Goal: Task Accomplishment & Management: Manage account settings

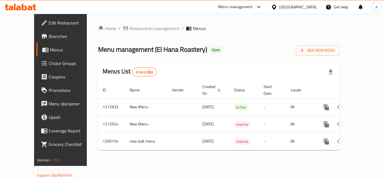
click at [49, 35] on span "Branches" at bounding box center [71, 36] width 45 height 7
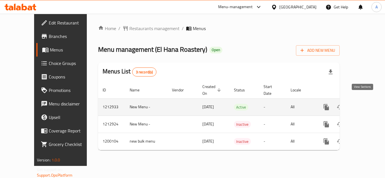
click at [364, 105] on icon "enhanced table" at bounding box center [366, 107] width 5 height 5
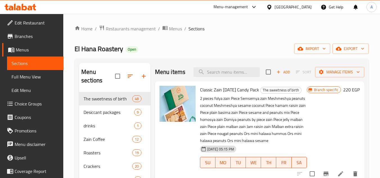
click at [214, 70] on div "Menu items Add Sort Manage items" at bounding box center [259, 72] width 209 height 18
click at [215, 72] on input "search" at bounding box center [227, 72] width 66 height 10
paste input "عبوة كلاسيك"
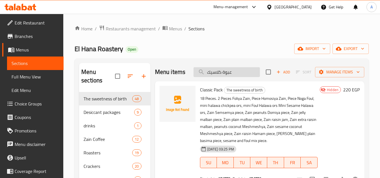
click at [230, 73] on input "عبوة كلاسيك" at bounding box center [227, 72] width 66 height 10
paste input "ديلوكس"
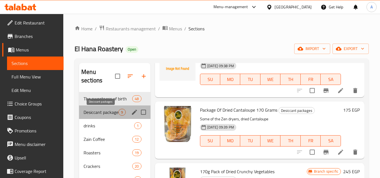
click at [106, 109] on span "Desiccant packages" at bounding box center [101, 112] width 35 height 7
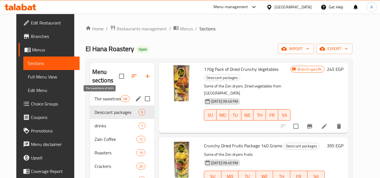
click at [106, 97] on span "The sweetness of birth" at bounding box center [108, 98] width 26 height 7
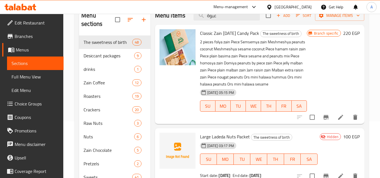
scroll to position [56, 0]
click at [222, 21] on input "عبوة" at bounding box center [227, 16] width 66 height 10
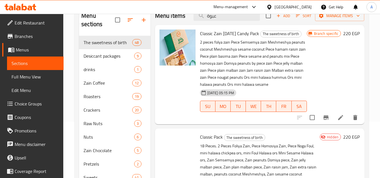
type input "عبوة"
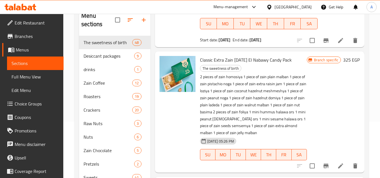
scroll to position [225, 0]
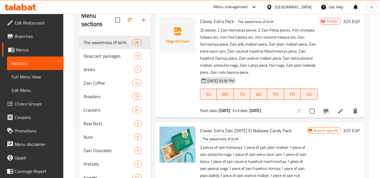
drag, startPoint x: 220, startPoint y: 119, endPoint x: 239, endPoint y: 119, distance: 19.4
click at [231, 114] on b "15-09-2025" at bounding box center [225, 110] width 12 height 7
copy b "15-09-2025"
click at [319, 73] on div "Hidden 325 EGP" at bounding box center [339, 65] width 42 height 96
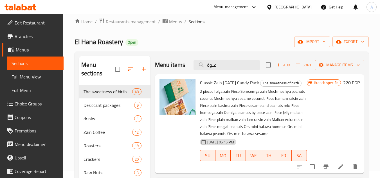
scroll to position [0, 0]
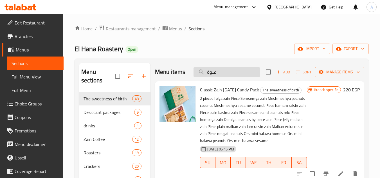
click at [221, 77] on input "عبوة" at bounding box center [227, 72] width 66 height 10
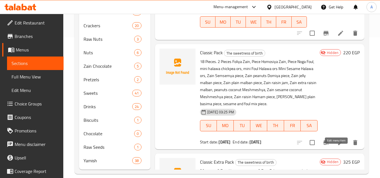
click at [338, 146] on icon at bounding box center [341, 142] width 7 height 7
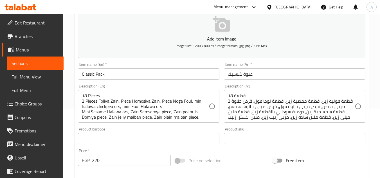
scroll to position [84, 0]
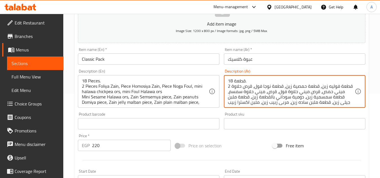
click at [274, 91] on textarea "18 قطعة. 2 قطعة فوليه زين، قطعة حمصية زين، قطعة نوجا فول، قرص حلاوة ميني حمص، ق…" at bounding box center [291, 91] width 127 height 27
click at [262, 100] on textarea "18 قطعة. 2 قطعة فوليه زين، قطعة حمصية زين، قطعة نوجا فول، قرص حلاوة ميني حمص، ق…" at bounding box center [291, 91] width 127 height 27
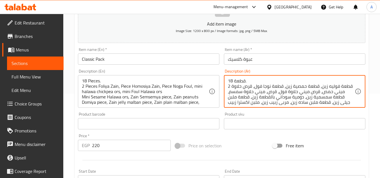
paste textarea
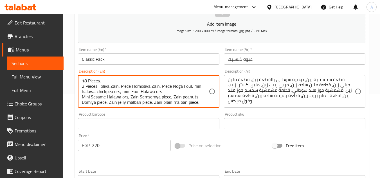
click at [144, 90] on textarea "18 Pieces. 2 Pieces Foliya Zain, Piece Homosiya Zain, Piece Noga Foul, mini hal…" at bounding box center [145, 91] width 127 height 27
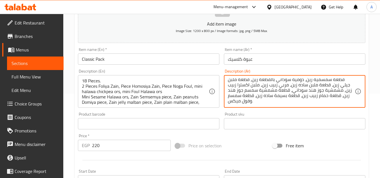
click at [285, 87] on textarea "18 قطعة. 2 قطعة فوليه زين، قطعة حمصية زين، قطعة نوجا فول، قرص حلاوة ميني حمص، ق…" at bounding box center [291, 91] width 127 height 27
click at [258, 91] on textarea "18 قطعة. 2 قطعة فوليه زين، قطعة حمصية زين، قطعة نوجا فول، قرص حلاوة ميني حمص، ق…" at bounding box center [291, 91] width 127 height 27
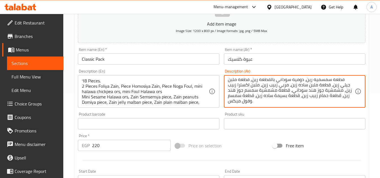
click at [239, 93] on textarea "18 قطعة. 2 قطعة فوليه زين، قطعة حمصية زين، قطعة نوجا فول، قرص حلاوة ميني حمص، ق…" at bounding box center [291, 91] width 127 height 27
paste textarea "18 قطعة،"
type textarea "18 قطعة. 18 قطعة، 2 قطعة فوليه زين، قطعة حمصية زين، قطعة نوجا فول، قرص حلاوة مي…"
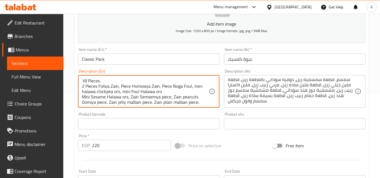
click at [157, 94] on textarea "18 Pieces. 2 Pieces Foliya Zain, Piece Homosiya Zain, Piece Noga Foul, mini hal…" at bounding box center [145, 91] width 127 height 27
click at [135, 104] on textarea "18 Pieces. 2 Pieces Foliya Zain, Piece Homosiya Zain, Piece Noga Foul, mini hal…" at bounding box center [145, 91] width 127 height 27
paste textarea "pieces, 2 pieces foliya zain, piece homosiya zain, piece noga foul, mini halawa…"
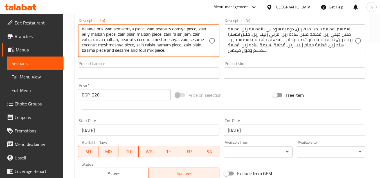
scroll to position [141, 0]
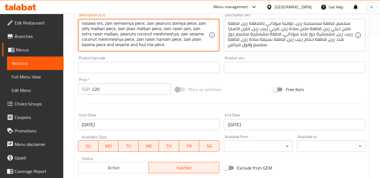
type textarea "18 pieces, 2 pieces foliya zain, piece homosiya zain, piece noga foul, mini hal…"
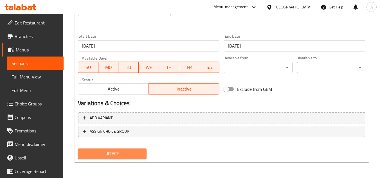
click at [128, 150] on button "Update" at bounding box center [112, 154] width 68 height 10
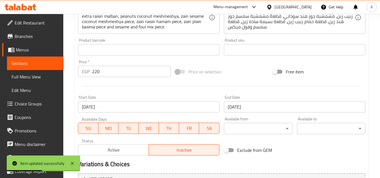
scroll to position [163, 0]
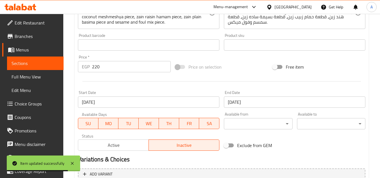
click at [29, 59] on link "Sections" at bounding box center [35, 64] width 57 height 14
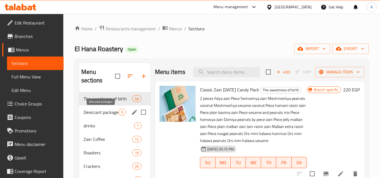
click at [100, 115] on span "Desiccant packages" at bounding box center [101, 112] width 35 height 7
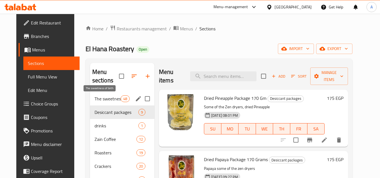
click at [104, 99] on span "The sweetness of birth" at bounding box center [108, 98] width 26 height 7
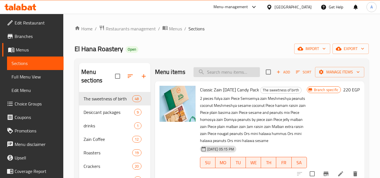
drag, startPoint x: 217, startPoint y: 69, endPoint x: 217, endPoint y: 73, distance: 3.9
click at [217, 69] on div "Menu items Add Sort Manage items" at bounding box center [259, 72] width 209 height 18
click at [217, 74] on input "search" at bounding box center [227, 72] width 66 height 10
paste input "عبوة كلاسيك اكسترا"
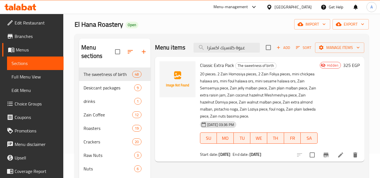
scroll to position [56, 0]
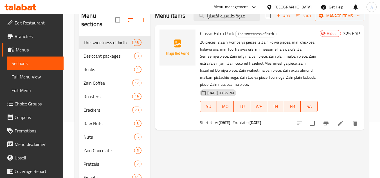
type input "عبوة كلاسيك اكسترا"
click at [340, 124] on icon at bounding box center [340, 123] width 5 height 5
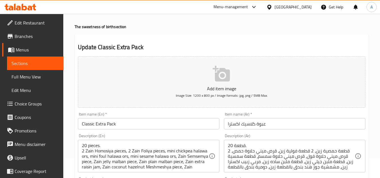
scroll to position [28, 0]
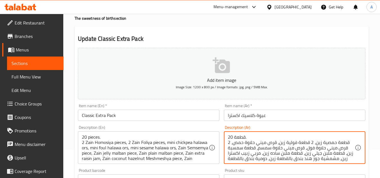
click at [254, 148] on textarea "20 قطعة. 2 قطعة حمصية زين، 2 قطعة فولية زين، قرص ميني حلاوة حمص، قرص ميني حلاوة…" at bounding box center [291, 148] width 127 height 27
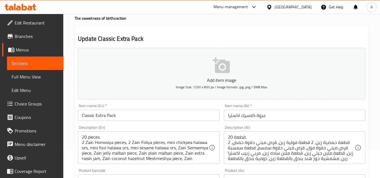
click at [248, 144] on textarea "20 قطعة. 2 قطعة حمصية زين، 2 قطعة فولية زين، قرص ميني حلاوة حمص، قرص ميني حلاوة…" at bounding box center [291, 148] width 127 height 27
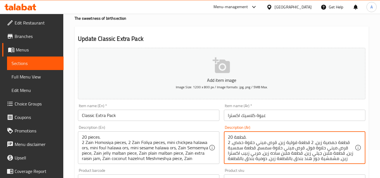
click at [248, 144] on textarea "20 قطعة. 2 قطعة حمصية زين، 2 قطعة فولية زين، قرص ميني حلاوة حمص، قرص ميني حلاوة…" at bounding box center [291, 148] width 127 height 27
paste textarea "،"
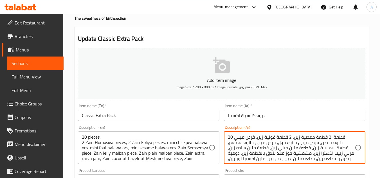
scroll to position [12, 0]
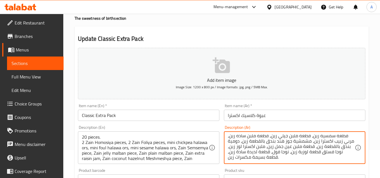
type textarea "20 قطعة، 2 قطعة حمصية زين، 2 قطعة فولية زين، قرص ميني حلاوة حمص، قرص ميني حلاوة…"
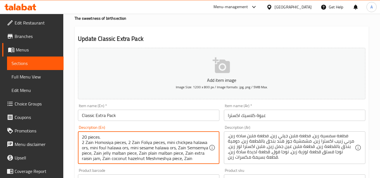
click at [148, 138] on textarea "20 pieces. 2 Zain Homosiya pieces, 2 Zain Foliya pieces, mini chickpea halawa o…" at bounding box center [145, 148] width 127 height 27
click at [141, 167] on div "Product barcode Product barcode" at bounding box center [149, 177] width 146 height 22
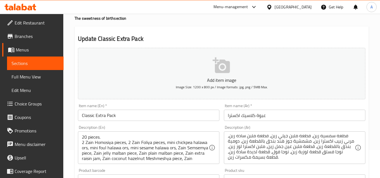
click at [135, 155] on textarea "20 pieces. 2 Zain Homosiya pieces, 2 Zain Foliya pieces, mini chickpea halawa o…" at bounding box center [145, 148] width 127 height 27
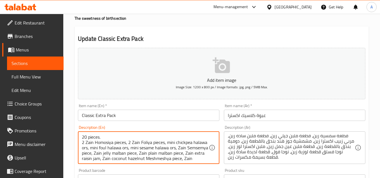
click at [135, 155] on textarea "20 pieces. 2 Zain Homosiya pieces, 2 Zain Foliya pieces, mini chickpea halawa o…" at bounding box center [145, 148] width 127 height 27
paste textarea ", 2 zain homosiya pieces, 2 zain foliya pieces, mini chickpea halawa ors, mini …"
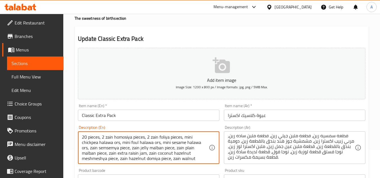
scroll to position [17, 0]
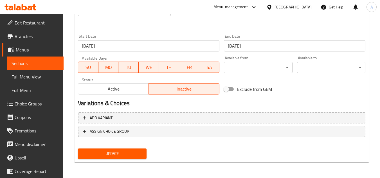
type textarea "20 pieces, 2 zain homosiya pieces, 2 zain foliya pieces, mini chickpea halawa o…"
click at [128, 154] on span "Update" at bounding box center [111, 153] width 59 height 7
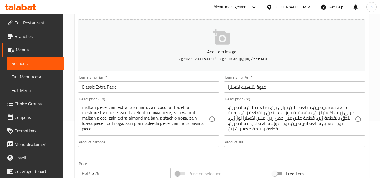
scroll to position [56, 0]
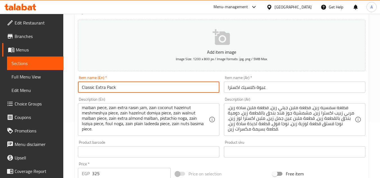
drag, startPoint x: 95, startPoint y: 88, endPoint x: 147, endPoint y: 88, distance: 52.1
click at [147, 88] on input "Classic Extra Pack" at bounding box center [149, 87] width 142 height 11
click at [107, 88] on input "Classic Extra Pack" at bounding box center [149, 87] width 142 height 11
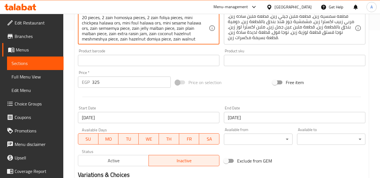
scroll to position [220, 0]
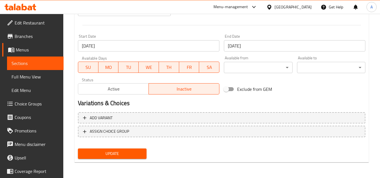
click at [124, 152] on span "Update" at bounding box center [111, 153] width 59 height 7
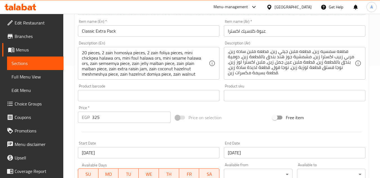
scroll to position [28, 0]
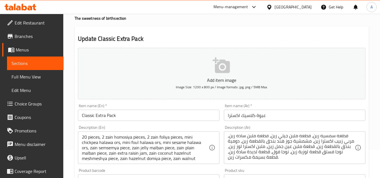
click at [92, 111] on input "Classic Extra Pack" at bounding box center [149, 115] width 142 height 11
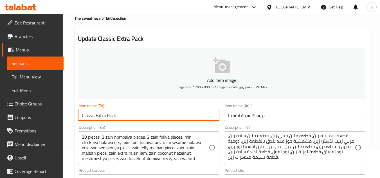
click at [92, 111] on input "Classic Extra Pack" at bounding box center [149, 115] width 142 height 11
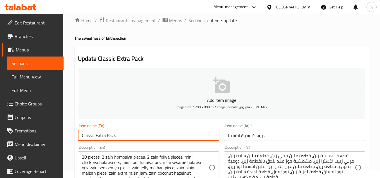
scroll to position [0, 0]
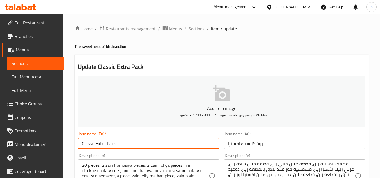
click at [196, 28] on span "Sections" at bounding box center [197, 28] width 16 height 7
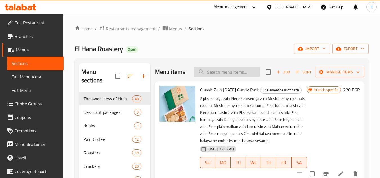
click at [236, 75] on input "search" at bounding box center [227, 72] width 66 height 10
paste input "Classic"
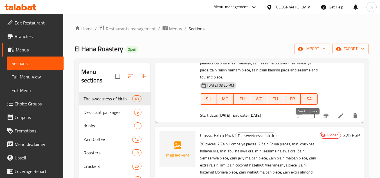
scroll to position [169, 0]
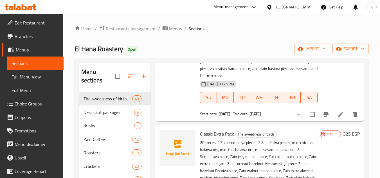
type input "Classic"
click at [333, 120] on li at bounding box center [341, 114] width 16 height 10
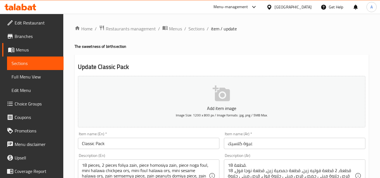
drag, startPoint x: 30, startPoint y: 74, endPoint x: 39, endPoint y: 66, distance: 12.2
click at [30, 74] on span "Full Menu View" at bounding box center [36, 76] width 48 height 7
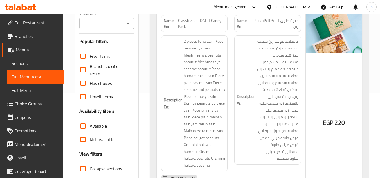
scroll to position [113, 0]
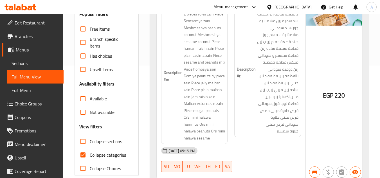
click at [91, 139] on span "Collapse sections" at bounding box center [106, 141] width 32 height 7
click at [90, 139] on input "Collapse sections" at bounding box center [83, 142] width 14 height 14
checkbox input "true"
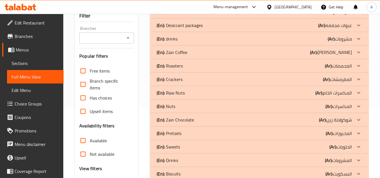
scroll to position [0, 0]
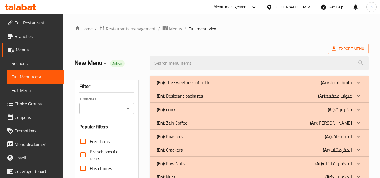
click at [217, 78] on div "(En): The sweetness of birth (Ar): حلاوة المولد" at bounding box center [259, 83] width 219 height 14
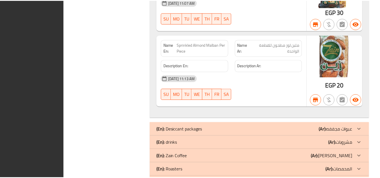
scroll to position [4378, 0]
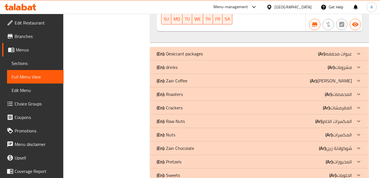
click at [28, 37] on span "Branches" at bounding box center [37, 36] width 44 height 7
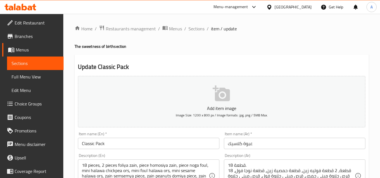
click at [248, 5] on div "Menu-management" at bounding box center [231, 7] width 35 height 7
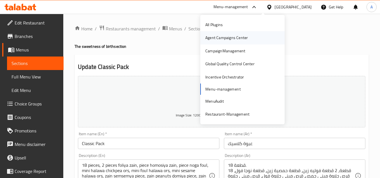
click at [238, 35] on div "Agent Campaigns Center" at bounding box center [226, 38] width 43 height 6
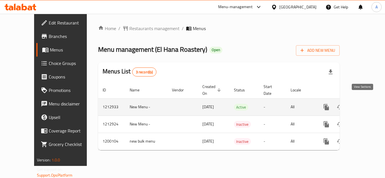
click at [360, 100] on link "enhanced table" at bounding box center [367, 107] width 14 height 14
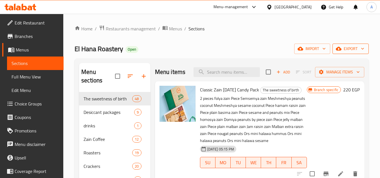
click at [341, 51] on icon "button" at bounding box center [339, 49] width 6 height 4
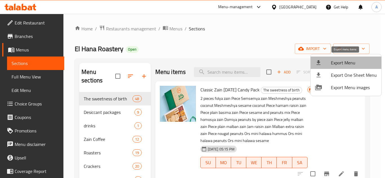
click at [350, 66] on span "Export Menu" at bounding box center [353, 62] width 46 height 7
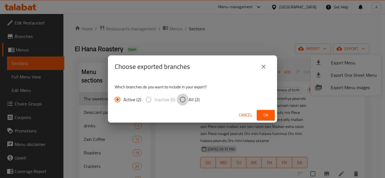
click at [178, 101] on input "All (2)" at bounding box center [182, 100] width 12 height 12
radio input "true"
click at [256, 117] on div "Cancel Ok" at bounding box center [192, 115] width 169 height 15
click at [256, 117] on button "Ok" at bounding box center [265, 115] width 18 height 10
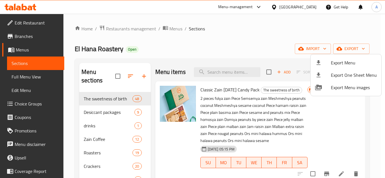
click at [309, 6] on div at bounding box center [192, 89] width 385 height 178
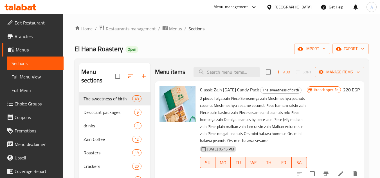
click at [306, 10] on div "Egypt" at bounding box center [293, 7] width 37 height 6
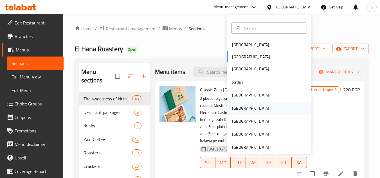
click at [241, 106] on div "[GEOGRAPHIC_DATA]" at bounding box center [251, 108] width 46 height 13
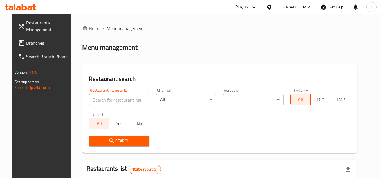
click at [101, 104] on input "search" at bounding box center [119, 99] width 61 height 11
paste input "650654"
type input "650654"
click button "Search" at bounding box center [119, 141] width 61 height 10
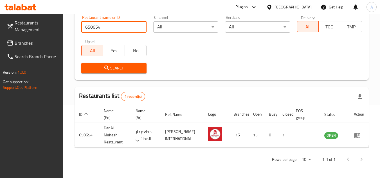
scroll to position [73, 0]
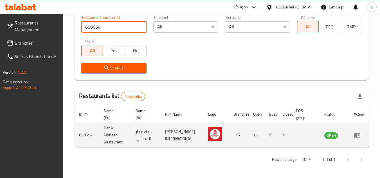
click at [106, 134] on td "Dar Al Mahashi Restaurant" at bounding box center [115, 135] width 32 height 25
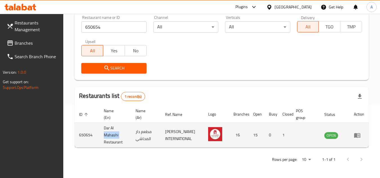
click at [106, 134] on td "Dar Al Mahashi Restaurant" at bounding box center [115, 135] width 32 height 25
copy td "Dar Al Mahashi Restaurant"
click at [357, 132] on icon "enhanced table" at bounding box center [357, 135] width 7 height 7
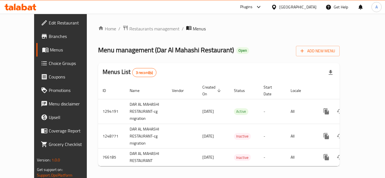
click at [49, 36] on span "Branches" at bounding box center [71, 36] width 45 height 7
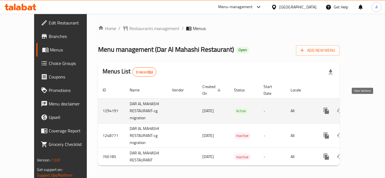
click at [360, 104] on link "enhanced table" at bounding box center [367, 111] width 14 height 14
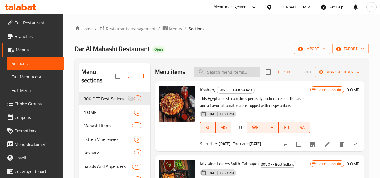
click at [214, 75] on input "search" at bounding box center [227, 72] width 66 height 10
paste input "وجبه عائليه كبيره"
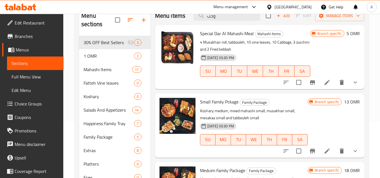
scroll to position [28, 0]
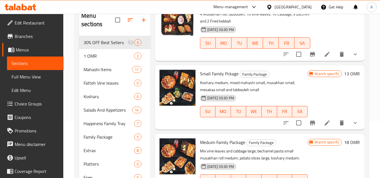
type input "وجب"
click at [220, 78] on span "Small Family Pckage" at bounding box center [219, 74] width 39 height 8
copy span "Family"
click at [328, 128] on li at bounding box center [327, 123] width 16 height 10
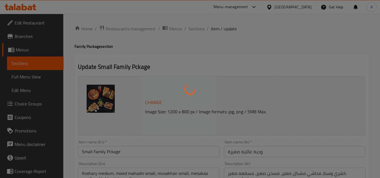
type input "إختيارك من"
type input "0"
type input "1"
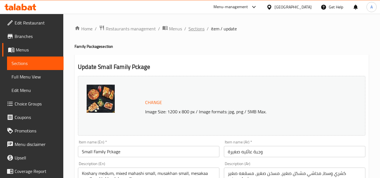
click at [199, 28] on span "Sections" at bounding box center [197, 28] width 16 height 7
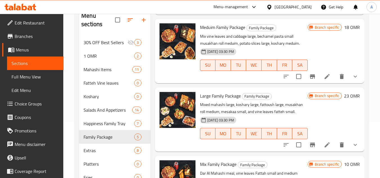
scroll to position [84, 0]
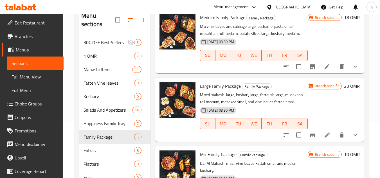
click at [314, 142] on button "Branch-specific-item" at bounding box center [313, 135] width 14 height 14
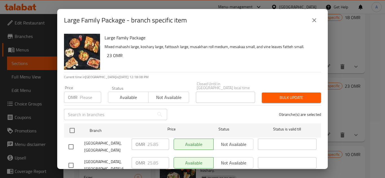
click at [313, 19] on icon "close" at bounding box center [313, 20] width 7 height 7
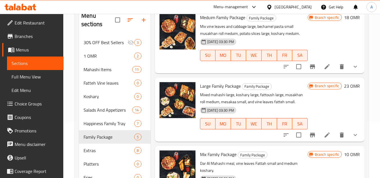
click at [225, 100] on p "Mixed mahashi large, koshary large, fattoush large, musakhan roll medium, mesak…" at bounding box center [254, 98] width 108 height 14
click at [224, 100] on p "Mixed mahashi large, koshary large, fattoush large, musakhan roll medium, mesak…" at bounding box center [254, 98] width 108 height 14
click at [223, 90] on span "Large Family Package" at bounding box center [220, 86] width 41 height 8
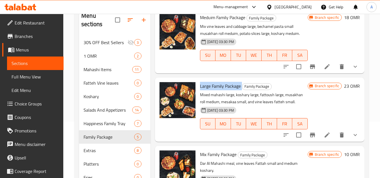
copy h6 "Large Family Package"
click at [218, 90] on span "Large Family Package" at bounding box center [220, 86] width 41 height 8
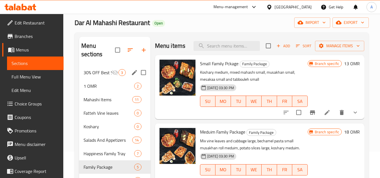
scroll to position [0, 0]
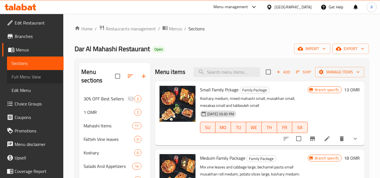
click at [34, 79] on span "Full Menu View" at bounding box center [36, 76] width 48 height 7
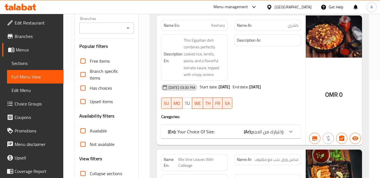
scroll to position [28, 0]
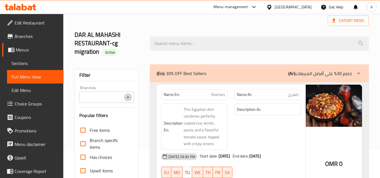
click at [129, 99] on icon "Open" at bounding box center [128, 97] width 7 height 7
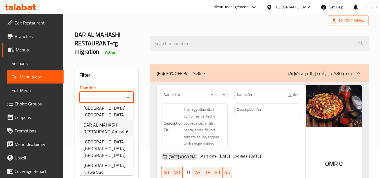
scroll to position [113, 0]
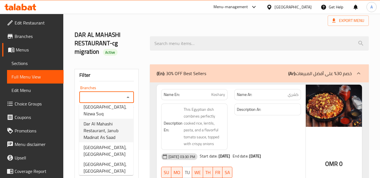
click at [106, 140] on span "Dar Al Mahashi Restaurant, Janub Madinat As Saad" at bounding box center [106, 130] width 45 height 20
type input "Dar Al Mahashi Restaurant, Janub Madinat As Saad"
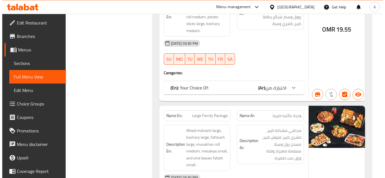
scroll to position [0, 0]
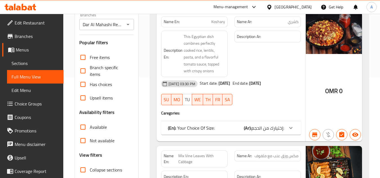
scroll to position [197, 0]
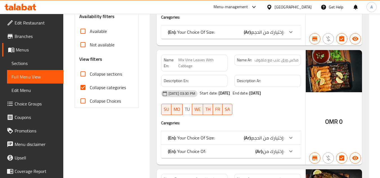
click at [96, 73] on span "Collapse sections" at bounding box center [106, 74] width 32 height 7
click at [90, 73] on input "Collapse sections" at bounding box center [83, 74] width 14 height 14
checkbox input "true"
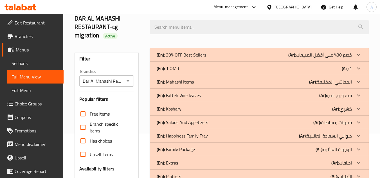
scroll to position [82, 0]
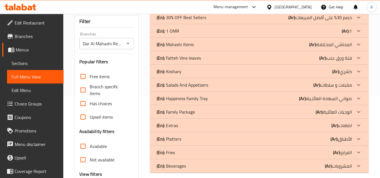
click at [210, 110] on div "(En): Family Package (Ar): الوجبات العائلية" at bounding box center [254, 112] width 195 height 7
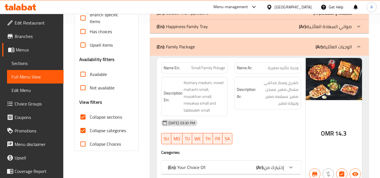
scroll to position [195, 0]
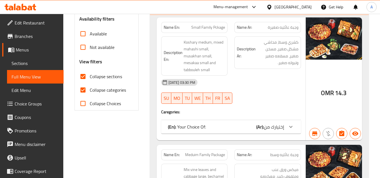
click at [87, 93] on input "Collapse categories" at bounding box center [83, 90] width 14 height 14
checkbox input "false"
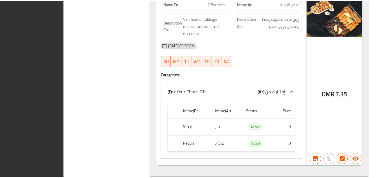
scroll to position [1042, 0]
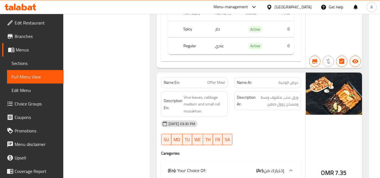
click at [41, 61] on span "Sections" at bounding box center [36, 63] width 48 height 7
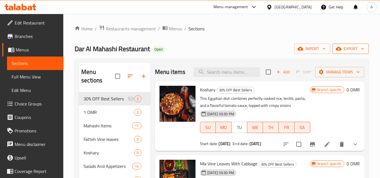
click at [350, 44] on button "export" at bounding box center [351, 49] width 36 height 10
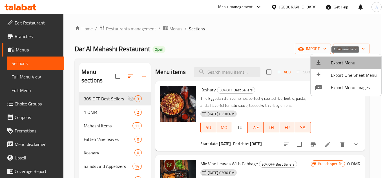
click at [348, 59] on span "Export Menu" at bounding box center [353, 62] width 46 height 7
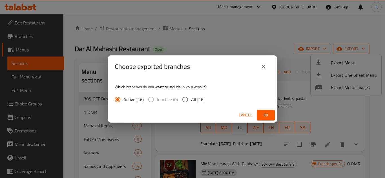
click at [186, 99] on input "All (16)" at bounding box center [185, 100] width 12 height 12
radio input "true"
click at [263, 113] on span "Ok" at bounding box center [265, 115] width 9 height 7
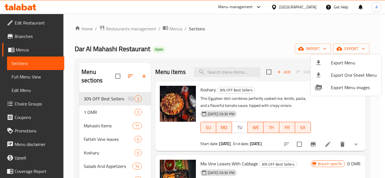
click at [111, 119] on div at bounding box center [192, 89] width 385 height 178
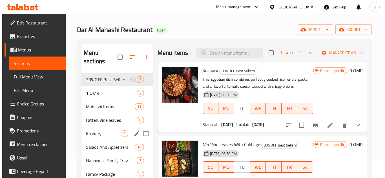
scroll to position [28, 0]
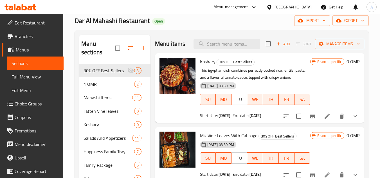
click at [231, 53] on div "Menu items Add Sort Manage items" at bounding box center [259, 44] width 209 height 18
click at [231, 49] on input "search" at bounding box center [227, 44] width 66 height 10
paste input "Large Family Package"
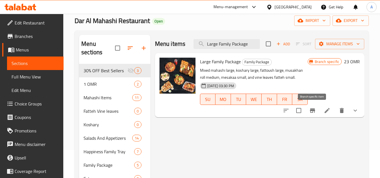
type input "Large Family Package"
click at [317, 109] on button "Branch-specific-item" at bounding box center [313, 111] width 14 height 14
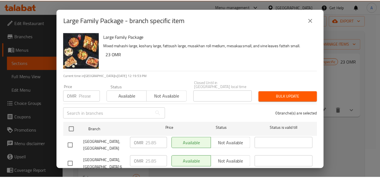
scroll to position [0, 0]
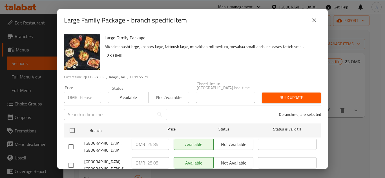
click at [314, 19] on icon "close" at bounding box center [313, 20] width 7 height 7
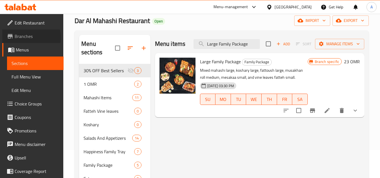
click at [24, 38] on span "Branches" at bounding box center [37, 36] width 44 height 7
